Goal: Find specific page/section: Find specific page/section

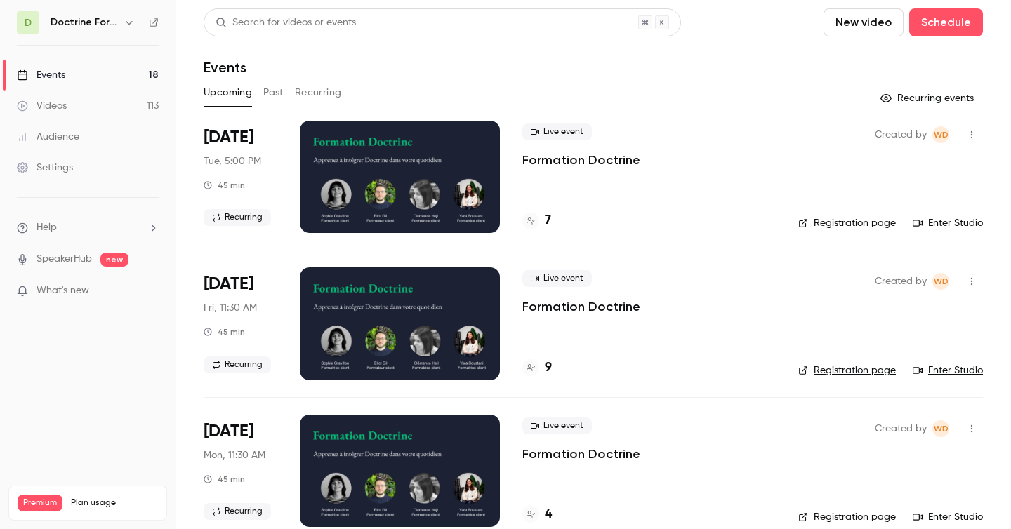
click at [82, 14] on div "Doctrine Formation Avocats" at bounding box center [94, 22] width 87 height 17
click at [82, 18] on h6 "Doctrine Formation Avocats" at bounding box center [84, 22] width 67 height 14
click at [128, 24] on icon "button" at bounding box center [129, 23] width 6 height 4
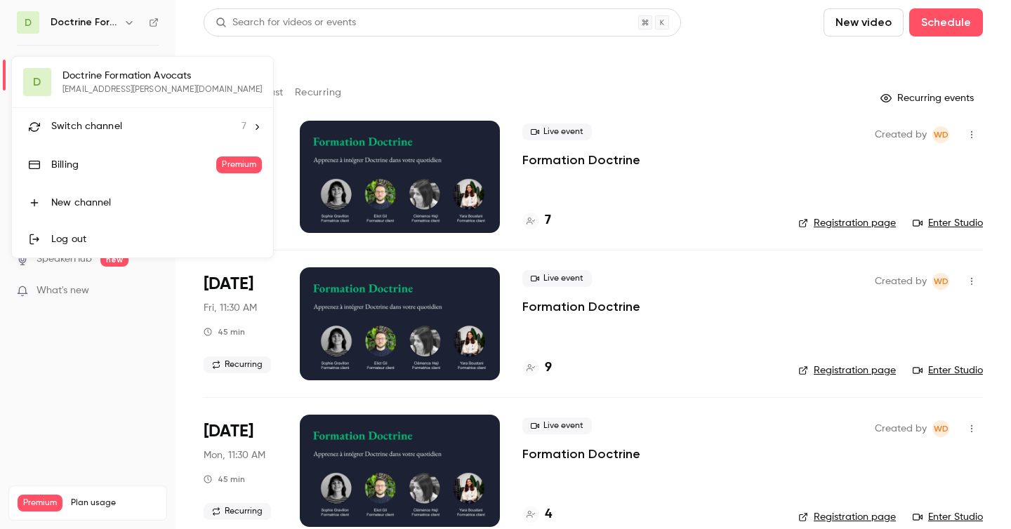
click at [197, 12] on div at bounding box center [505, 264] width 1011 height 529
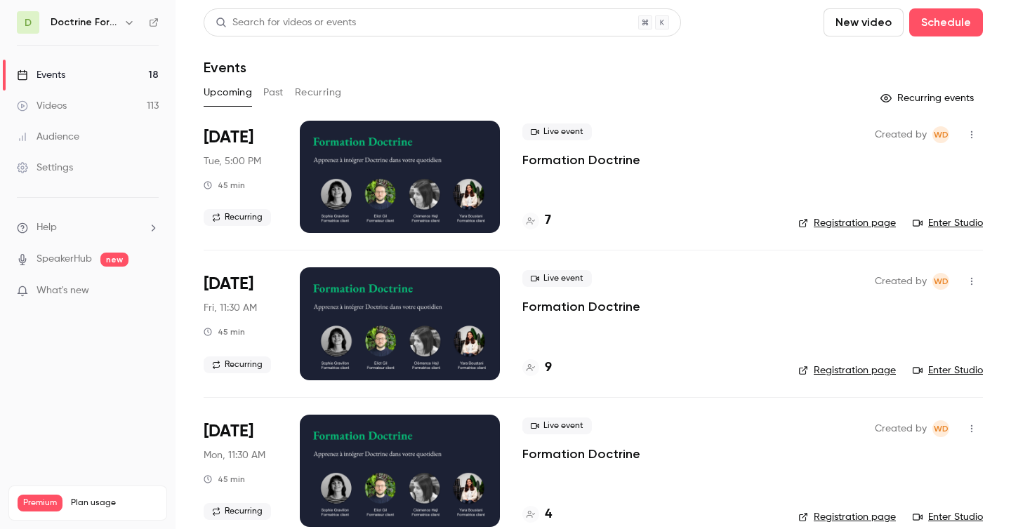
click at [128, 21] on icon "button" at bounding box center [129, 22] width 11 height 11
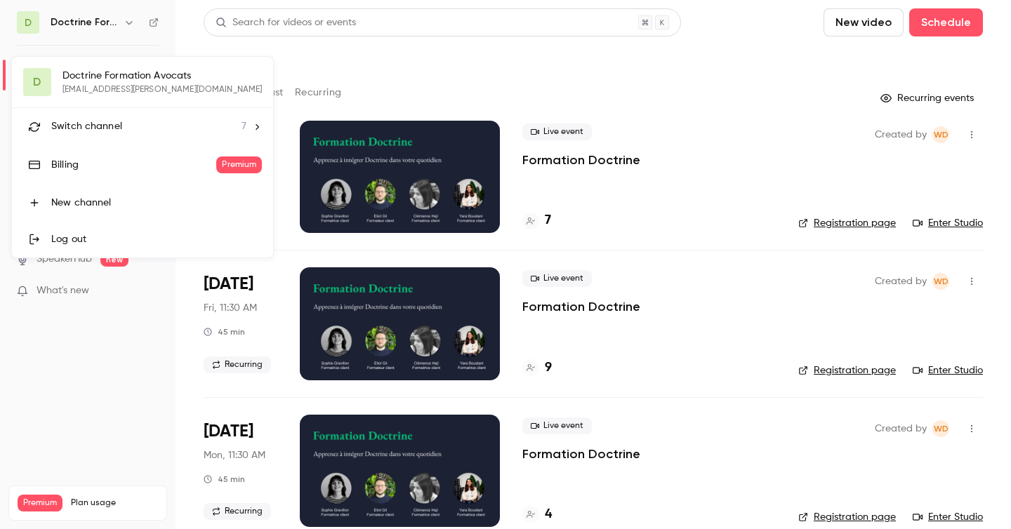
click at [141, 119] on div "Switch channel 7" at bounding box center [148, 126] width 195 height 15
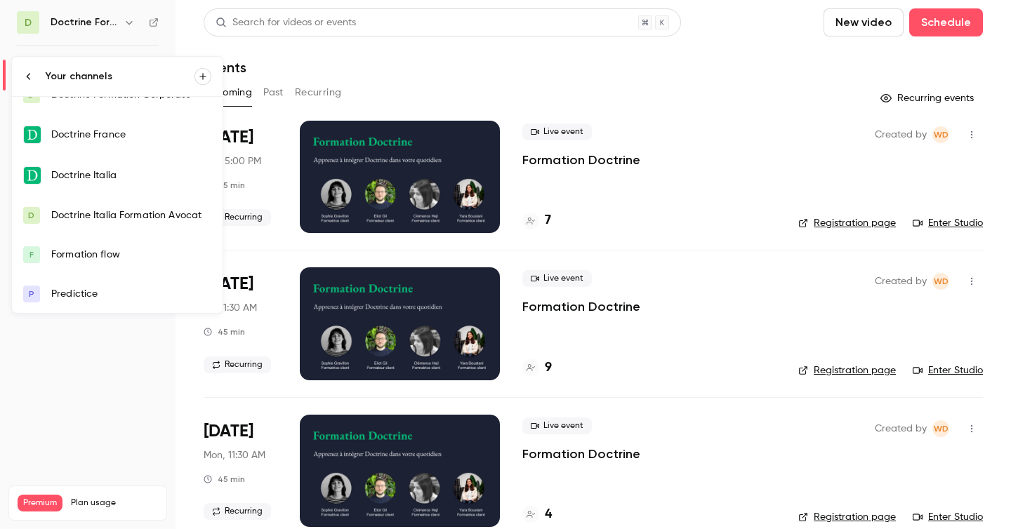
scroll to position [62, 0]
click at [102, 296] on div "Predictice" at bounding box center [131, 293] width 160 height 14
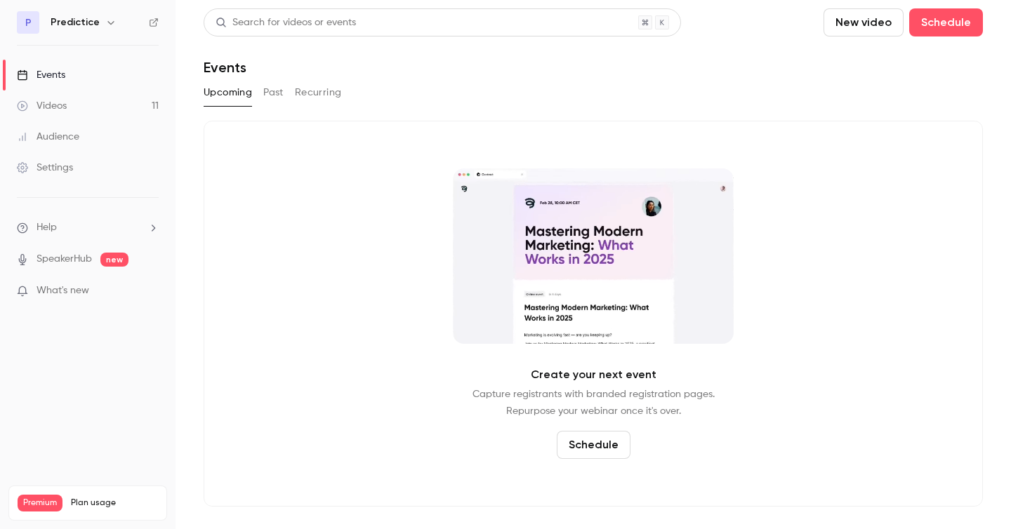
click at [275, 93] on button "Past" at bounding box center [273, 92] width 20 height 22
